Goal: Check status: Check status

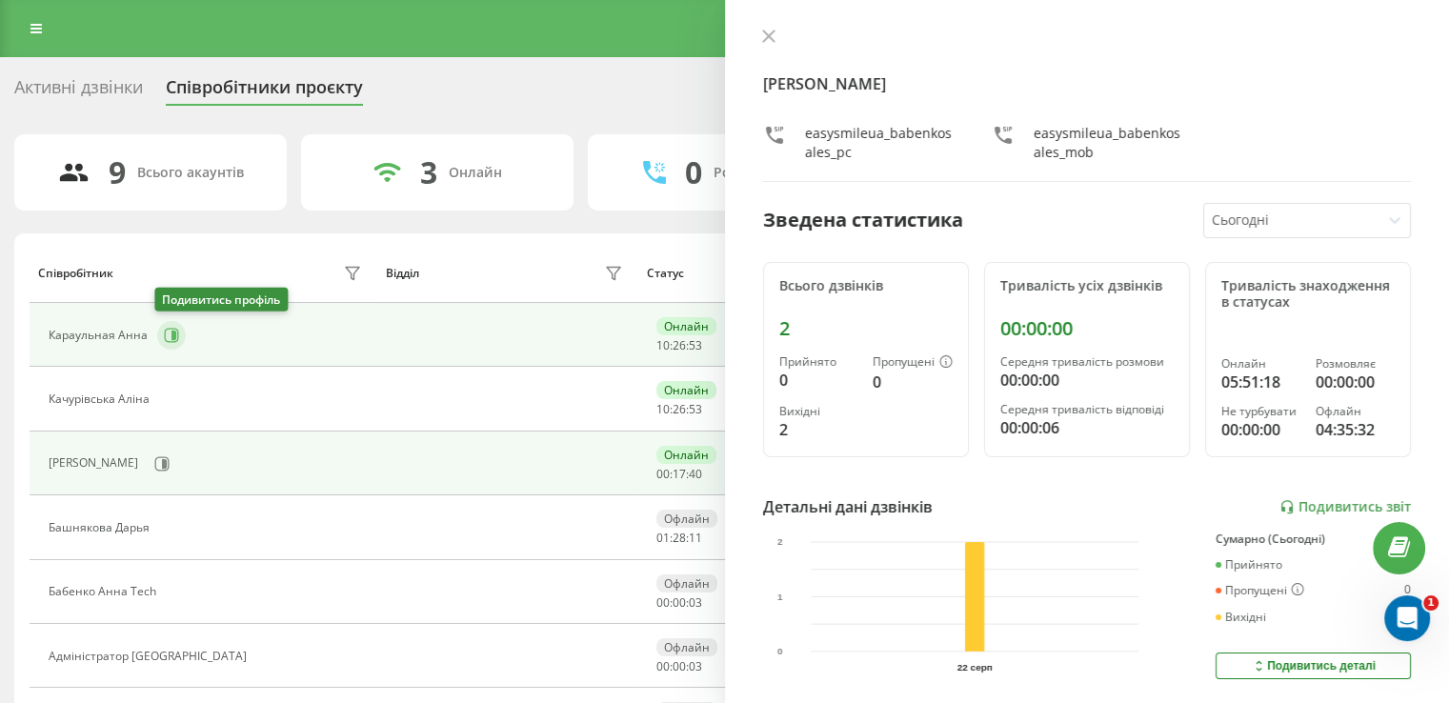
click at [166, 335] on icon at bounding box center [171, 335] width 15 height 15
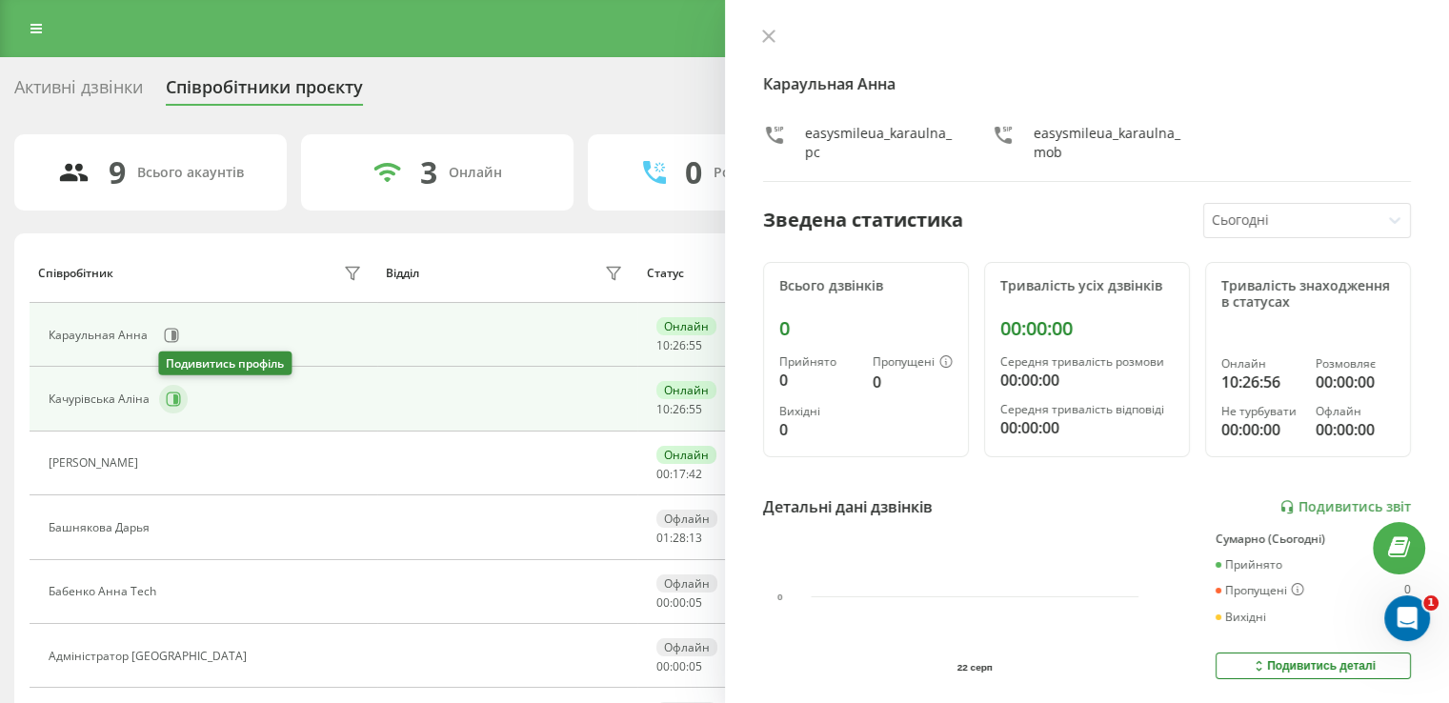
click at [173, 394] on icon at bounding box center [175, 399] width 5 height 10
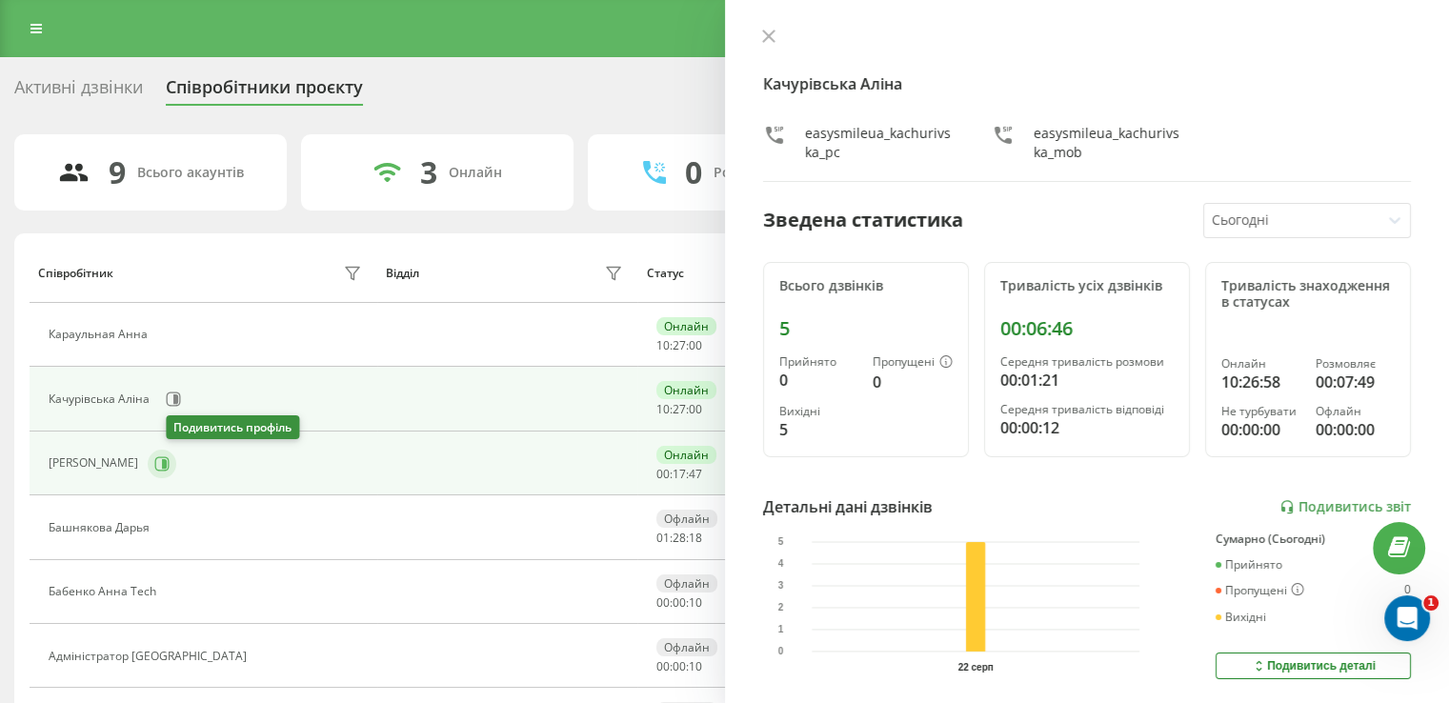
click at [176, 470] on button at bounding box center [162, 464] width 29 height 29
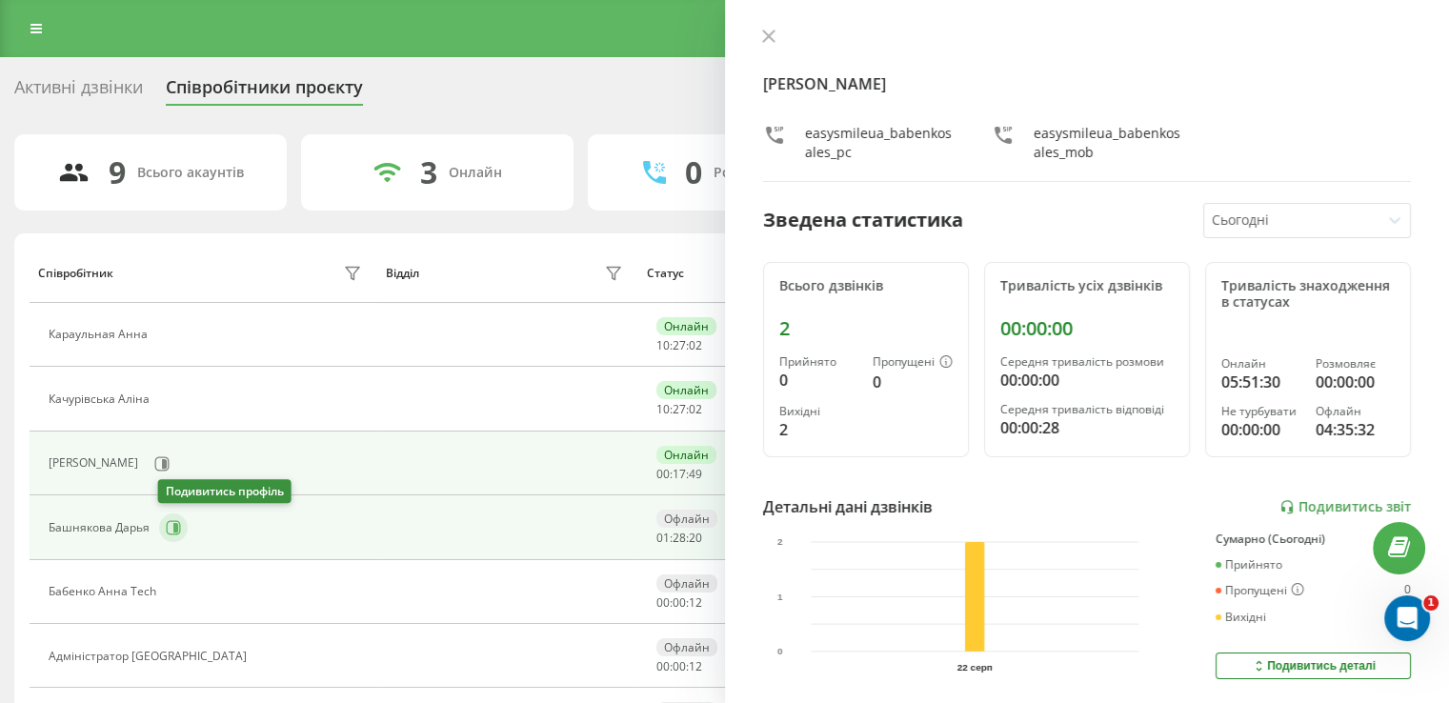
click at [179, 520] on icon at bounding box center [173, 527] width 15 height 15
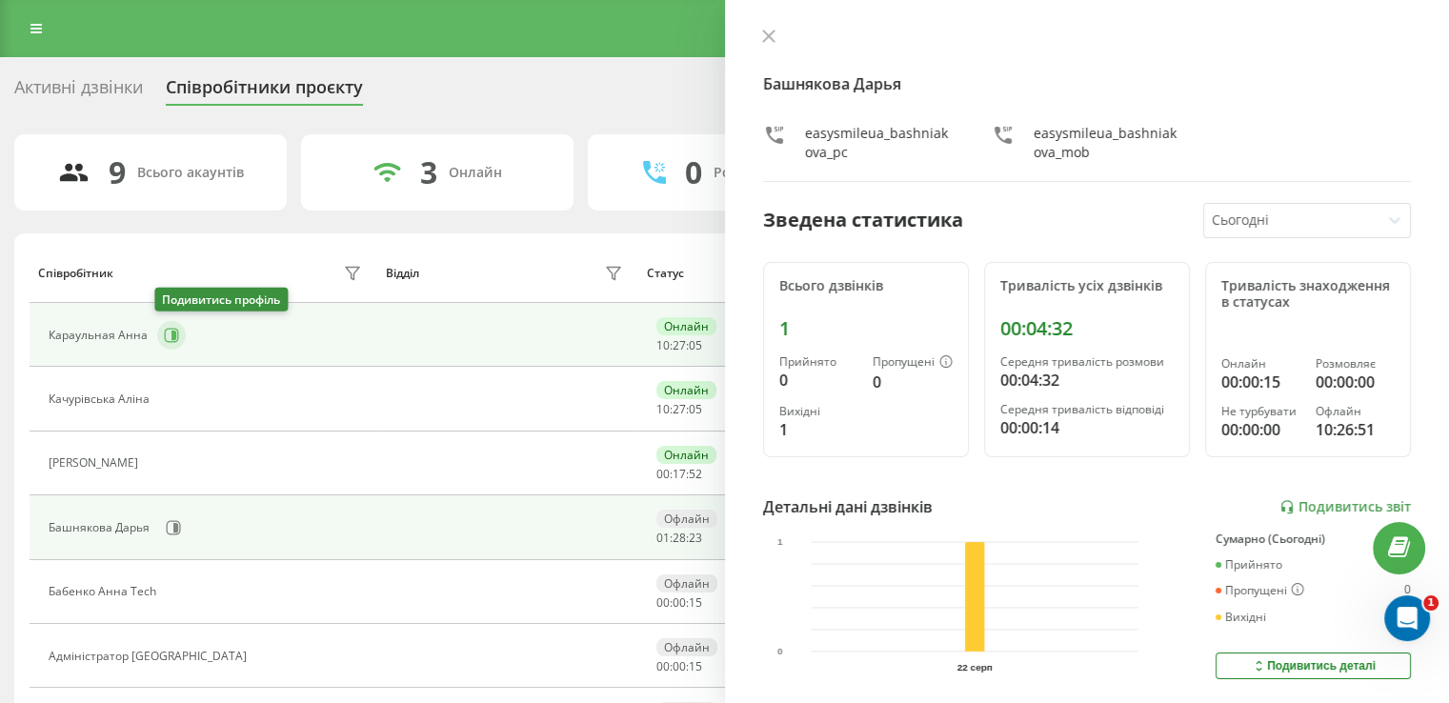
click at [171, 330] on icon at bounding box center [173, 335] width 5 height 10
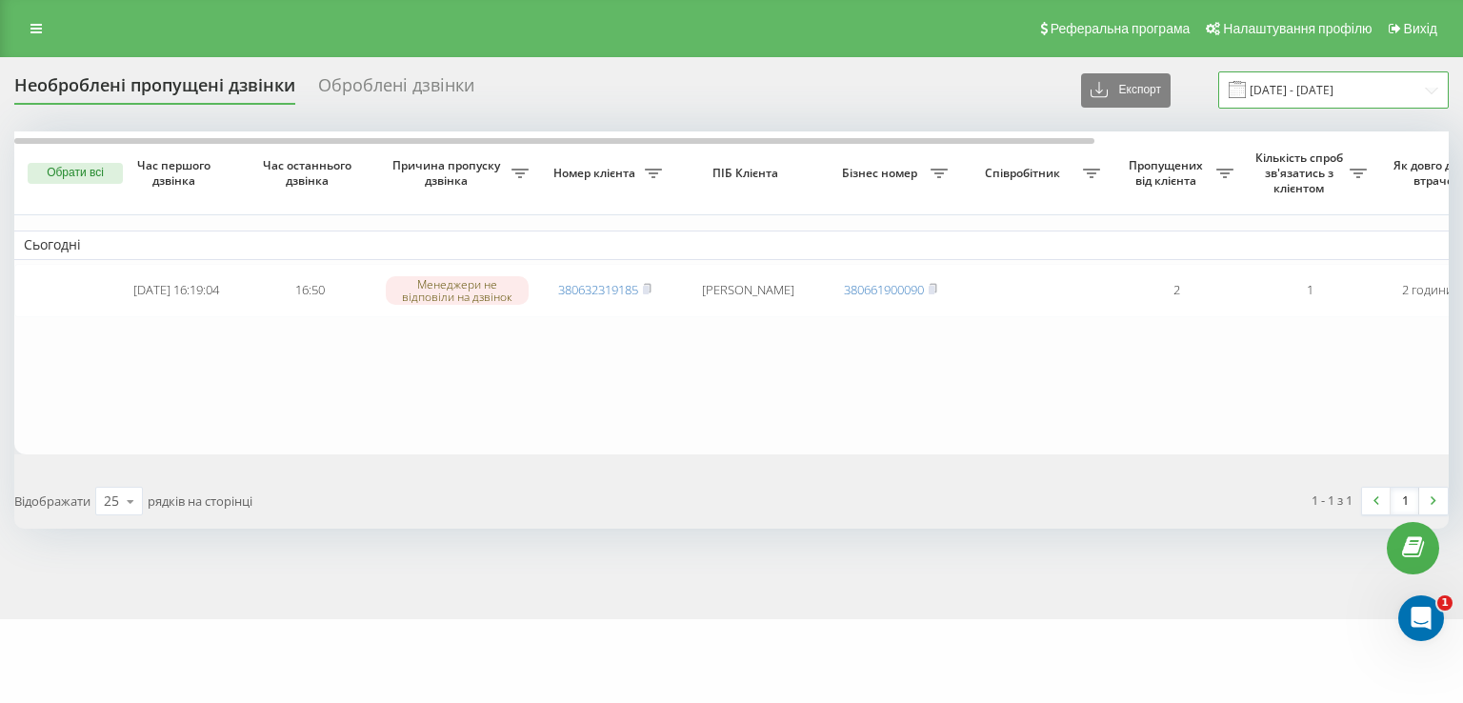
click at [1289, 85] on input "21.08.2025 - 21.08.2025" at bounding box center [1333, 89] width 230 height 37
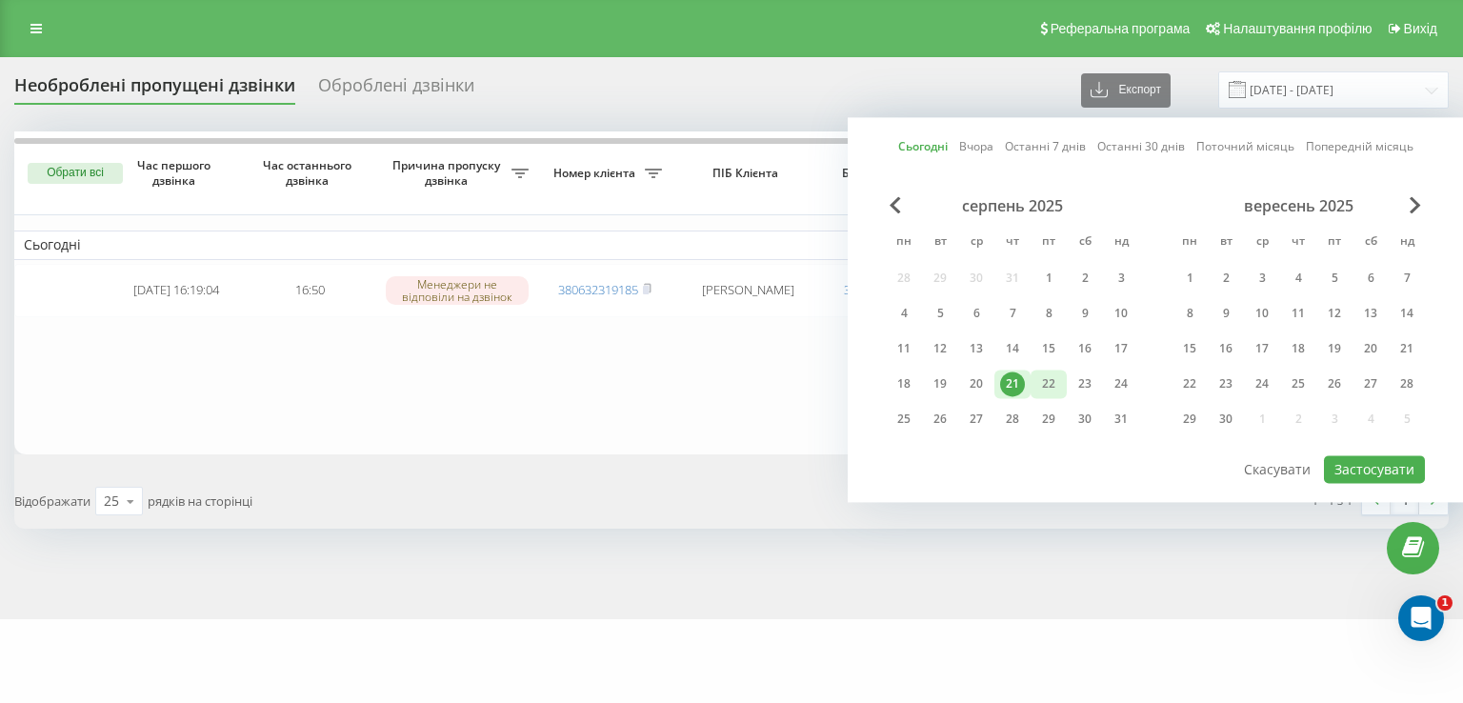
click at [1045, 373] on div "22" at bounding box center [1048, 383] width 25 height 25
click at [1012, 386] on div "21" at bounding box center [1012, 383] width 25 height 25
click at [1369, 469] on button "Застосувати" at bounding box center [1374, 469] width 101 height 28
type input "21.08.2025 - 22.08.2025"
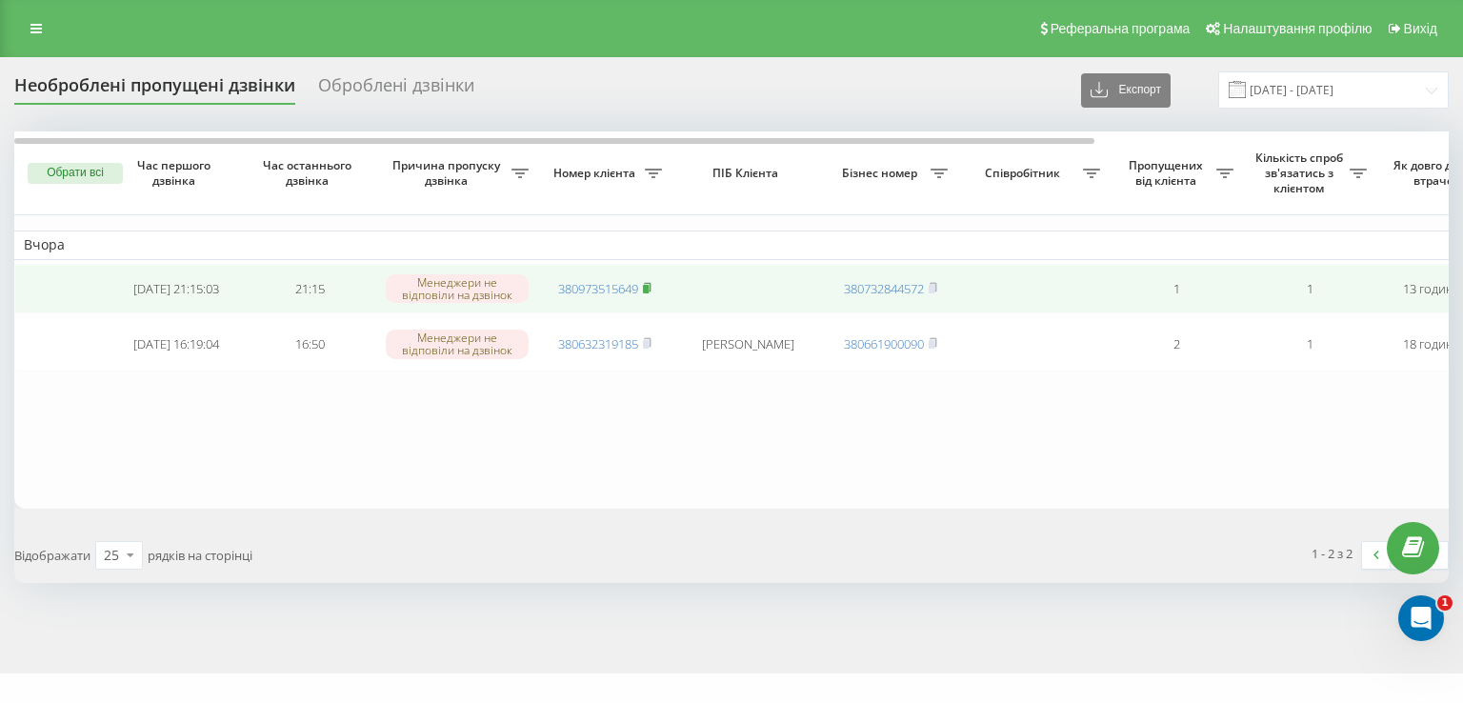
click at [649, 289] on rect at bounding box center [646, 289] width 6 height 9
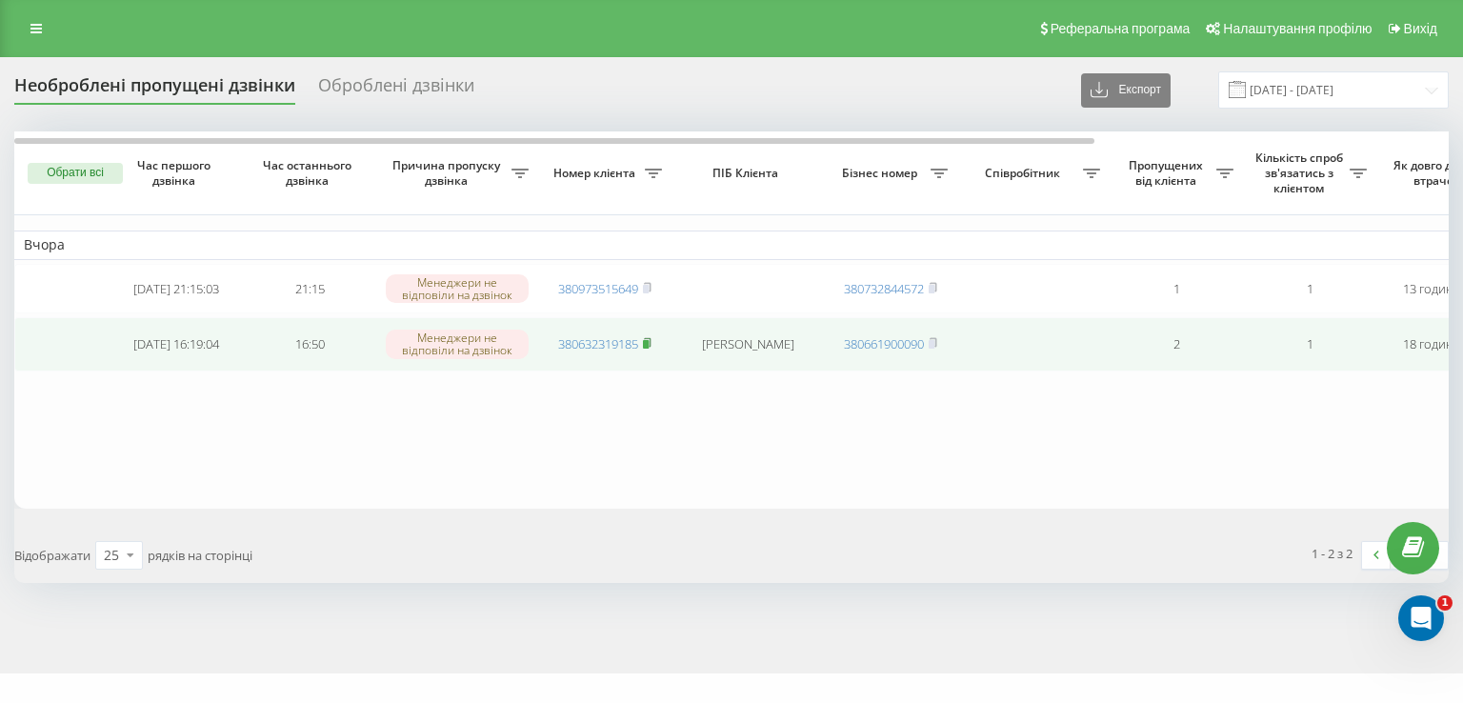
click at [644, 340] on icon at bounding box center [647, 342] width 9 height 11
